Goal: Task Accomplishment & Management: Manage account settings

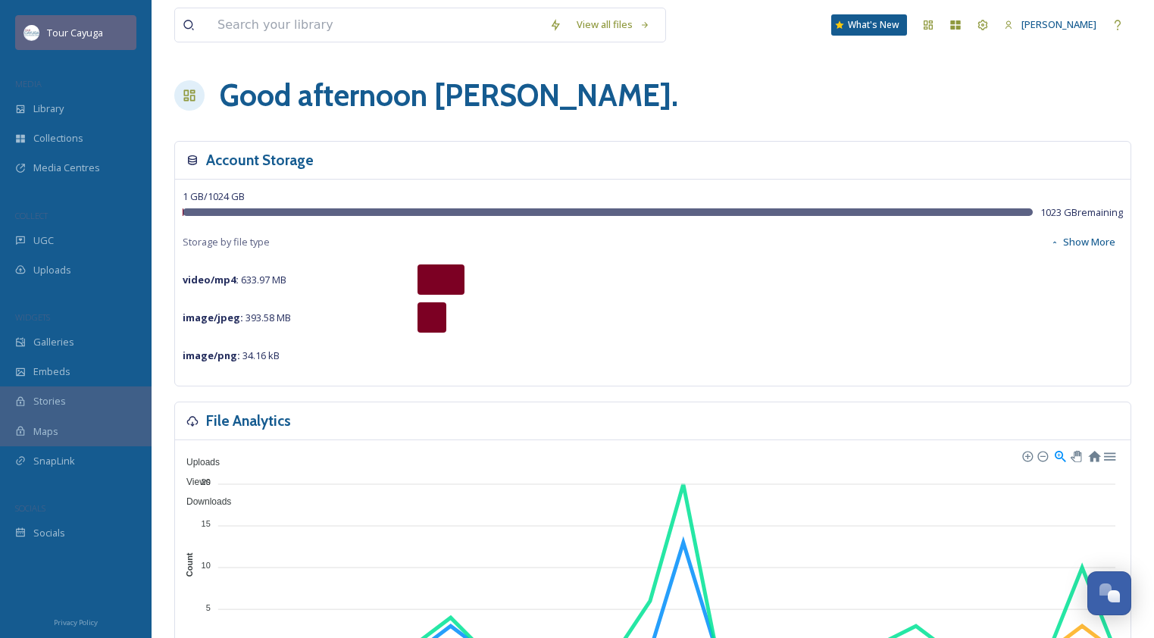
click at [70, 30] on span "Tour Cayuga" at bounding box center [75, 33] width 56 height 14
click at [989, 27] on icon at bounding box center [983, 25] width 12 height 12
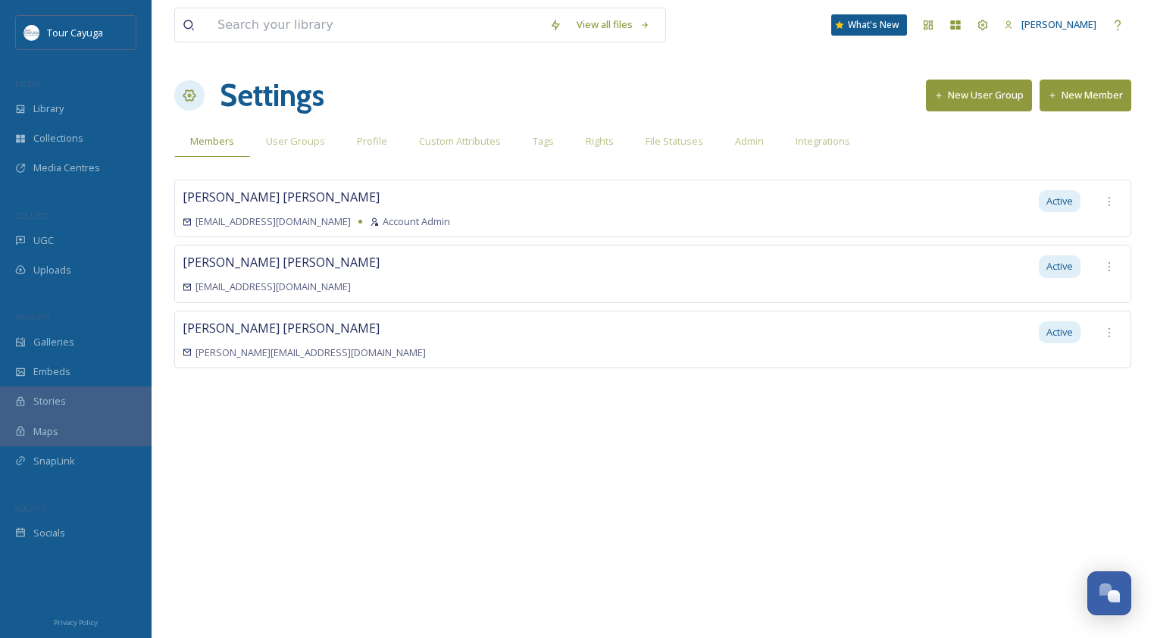
click at [1068, 91] on button "New Member" at bounding box center [1086, 95] width 92 height 31
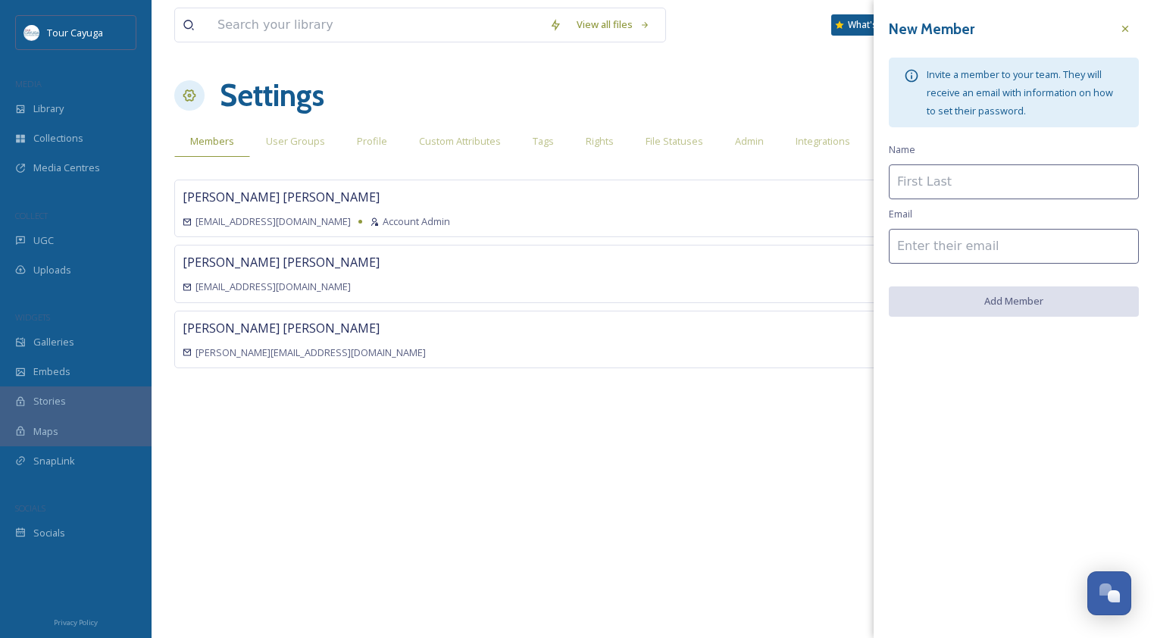
click at [961, 208] on div "New Member Invite a member to your team. They will receive an email with inform…" at bounding box center [1014, 166] width 280 height 332
click at [958, 196] on input at bounding box center [1014, 181] width 250 height 35
type input "[PERSON_NAME]"
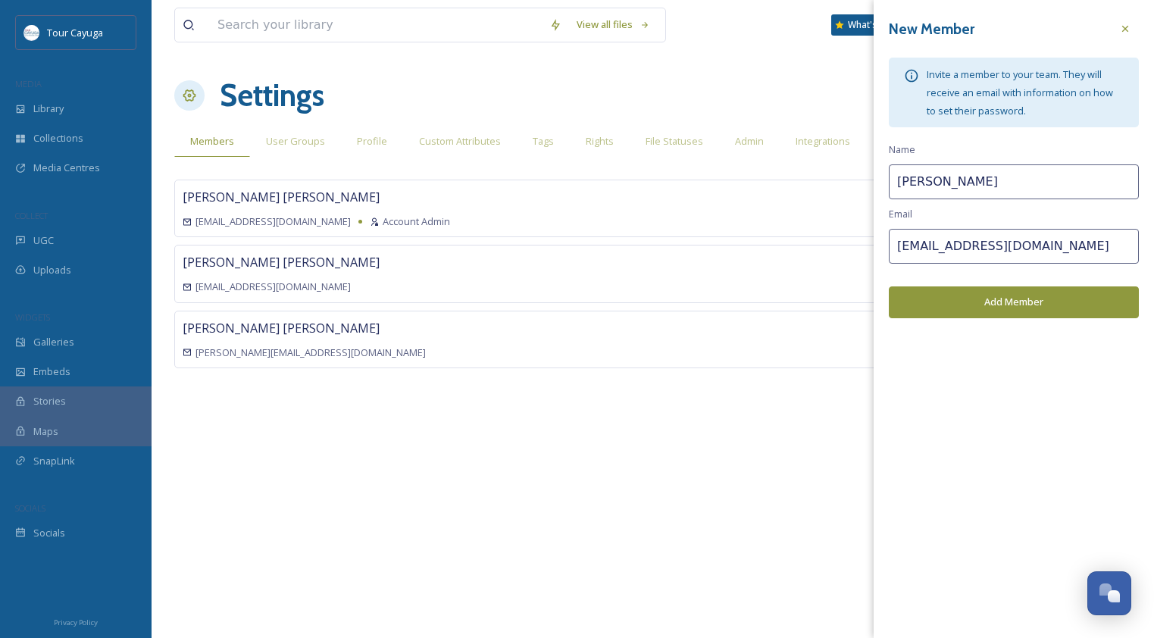
type input "[EMAIL_ADDRESS][DOMAIN_NAME]"
click at [998, 306] on button "Add Member" at bounding box center [1014, 301] width 250 height 31
